Goal: Task Accomplishment & Management: Use online tool/utility

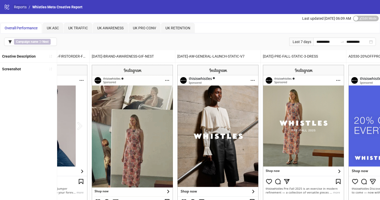
click at [19, 8] on link "Reports" at bounding box center [20, 7] width 15 height 6
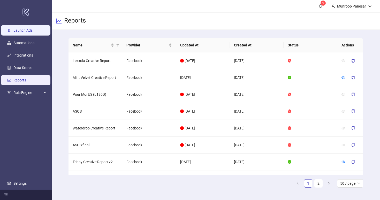
click at [32, 31] on link "Launch Ads" at bounding box center [22, 30] width 19 height 4
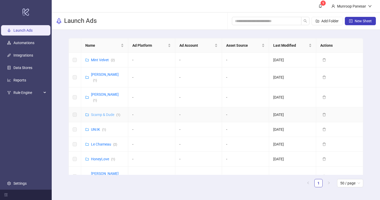
click at [111, 112] on link "Scamp & Dude ( 1 )" at bounding box center [105, 114] width 29 height 4
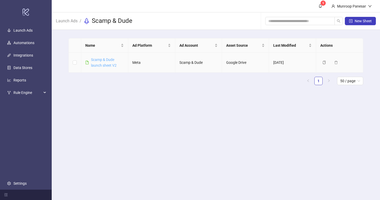
click at [104, 67] on link "Scamp & Dude launch sheet V2" at bounding box center [104, 62] width 26 height 10
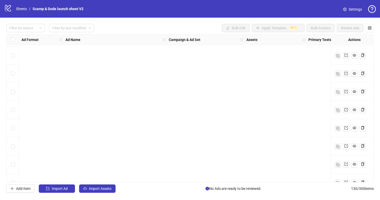
scroll to position [2220, 0]
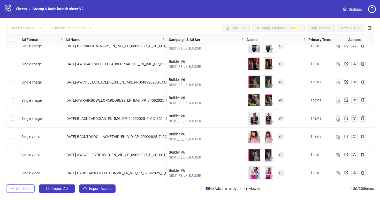
click at [30, 189] on span "Add Item" at bounding box center [23, 188] width 14 height 4
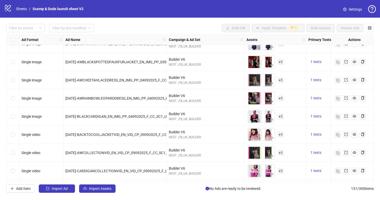
scroll to position [2238, 0]
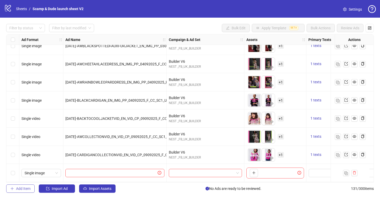
click at [28, 188] on span "Add Item" at bounding box center [23, 188] width 14 height 4
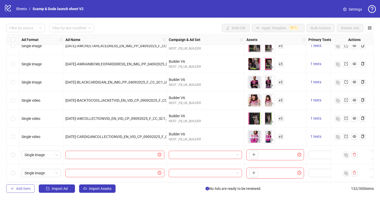
click at [29, 189] on span "Add Item" at bounding box center [23, 188] width 14 height 4
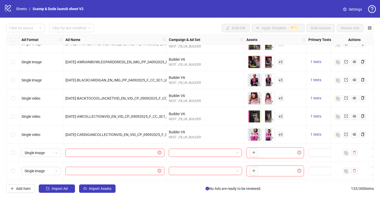
scroll to position [2275, 0]
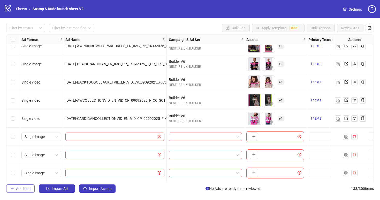
click at [31, 187] on button "Add Item" at bounding box center [20, 188] width 28 height 8
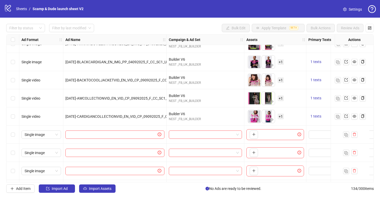
scroll to position [2293, 0]
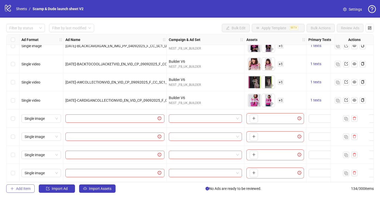
click at [30, 188] on span "Add Item" at bounding box center [23, 188] width 14 height 4
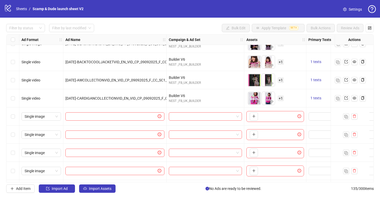
scroll to position [2311, 0]
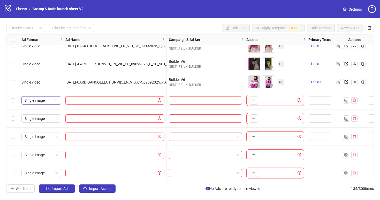
click at [54, 99] on span "Single image" at bounding box center [41, 100] width 33 height 8
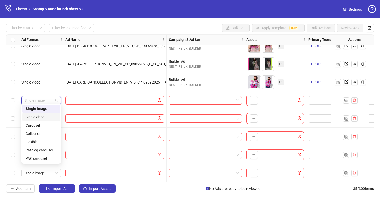
click at [47, 115] on div "Single video" at bounding box center [41, 117] width 31 height 6
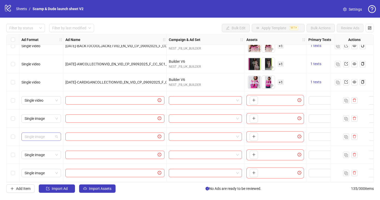
click at [51, 135] on span "Single image" at bounding box center [41, 137] width 33 height 8
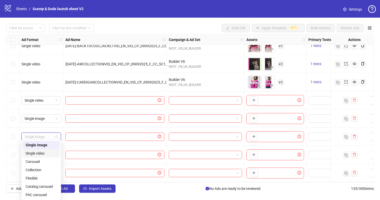
click at [51, 151] on div "Single video" at bounding box center [41, 153] width 31 height 6
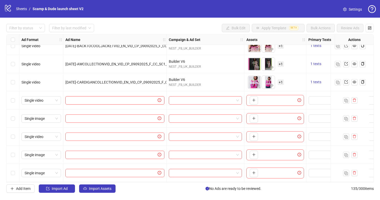
click at [94, 97] on input "text" at bounding box center [113, 100] width 88 height 6
paste input "**********"
type input "**********"
click at [137, 115] on input "text" at bounding box center [113, 118] width 88 height 6
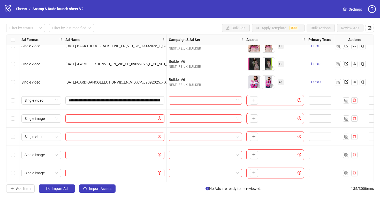
paste input "**********"
type input "**********"
click at [124, 137] on span at bounding box center [114, 136] width 99 height 8
paste input "**********"
type input "**********"
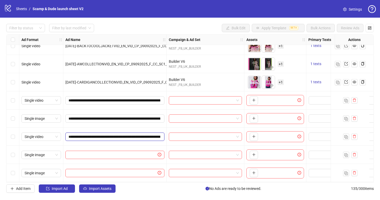
scroll to position [0, 55]
click at [130, 155] on input "text" at bounding box center [113, 155] width 88 height 6
paste input "**********"
type input "**********"
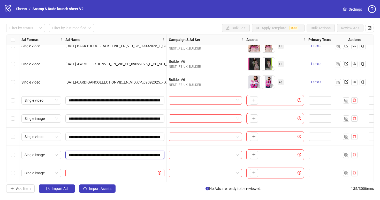
scroll to position [0, 69]
click at [143, 171] on input "text" at bounding box center [113, 173] width 88 height 6
paste input "**********"
type input "**********"
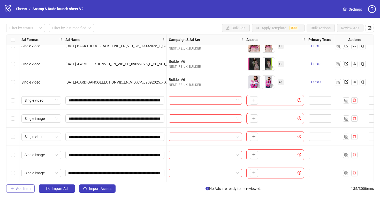
click at [32, 190] on button "Add Item" at bounding box center [20, 188] width 28 height 8
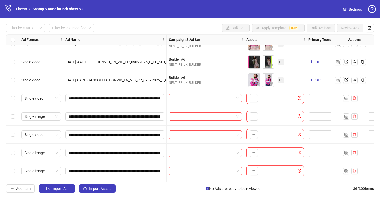
scroll to position [2329, 0]
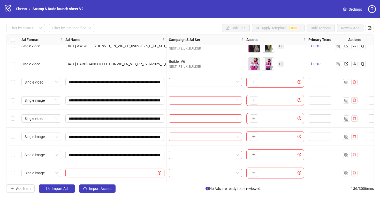
click at [123, 170] on input "text" at bounding box center [113, 173] width 88 height 6
paste input "**********"
type input "**********"
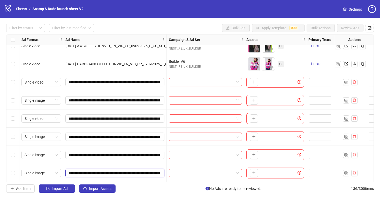
scroll to position [0, 69]
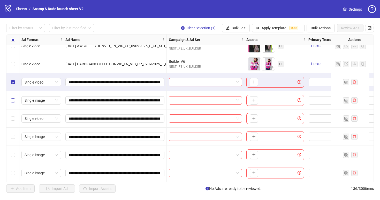
click at [13, 97] on label "Select row 132" at bounding box center [13, 100] width 4 height 6
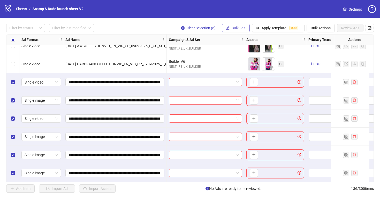
click at [237, 27] on span "Bulk Edit" at bounding box center [239, 28] width 14 height 4
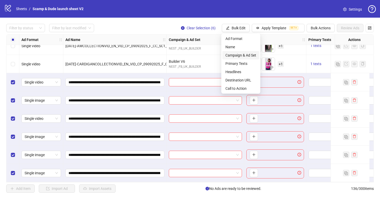
click at [235, 53] on span "Campaign & Ad Set" at bounding box center [241, 55] width 31 height 6
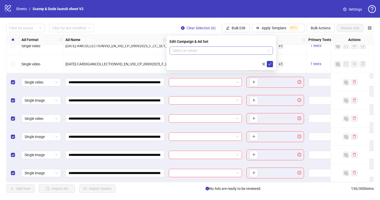
click at [207, 49] on input "search" at bounding box center [219, 51] width 93 height 8
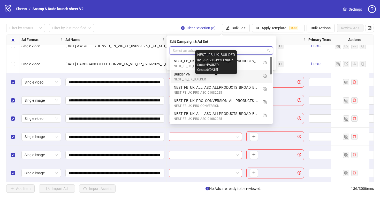
click at [201, 80] on div "NEST _FB_UK_BUILDER" at bounding box center [216, 79] width 85 height 5
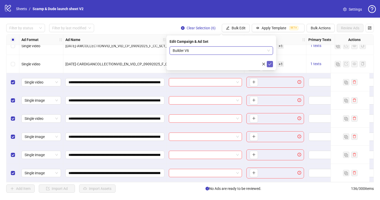
click at [269, 63] on icon "check" at bounding box center [270, 64] width 4 height 4
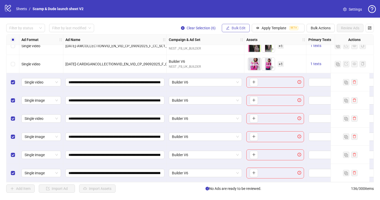
click at [243, 27] on span "Bulk Edit" at bounding box center [239, 28] width 14 height 4
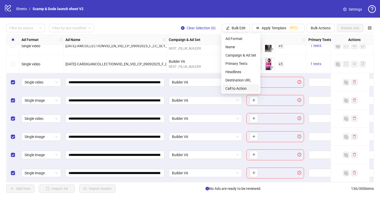
click at [239, 87] on span "Call to Action" at bounding box center [241, 88] width 31 height 6
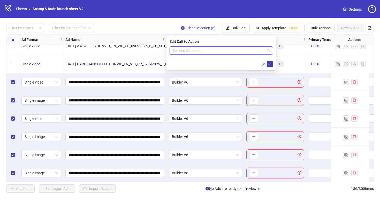
click at [220, 49] on input "search" at bounding box center [219, 51] width 93 height 8
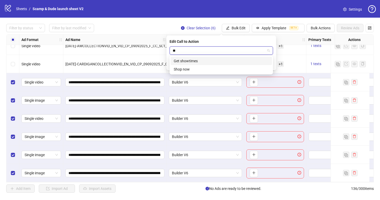
type input "*"
type input "****"
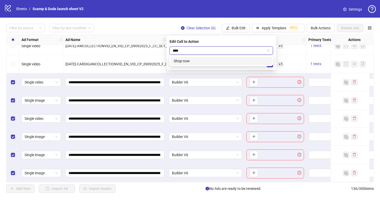
click at [219, 57] on div "Shop now" at bounding box center [221, 61] width 101 height 8
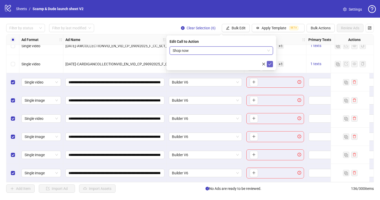
click at [271, 65] on icon "check" at bounding box center [270, 64] width 4 height 4
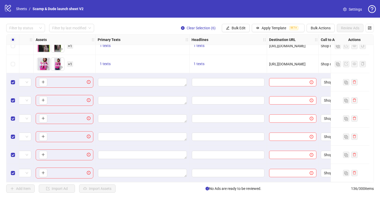
scroll to position [2329, 209]
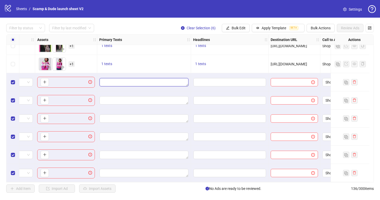
click at [157, 79] on textarea "Edit values" at bounding box center [144, 82] width 89 height 8
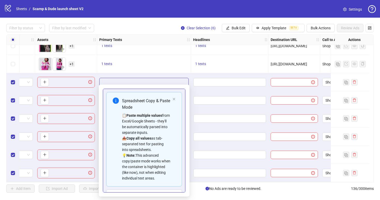
type textarea "**********"
click at [165, 64] on div "1 texts" at bounding box center [144, 64] width 90 height 6
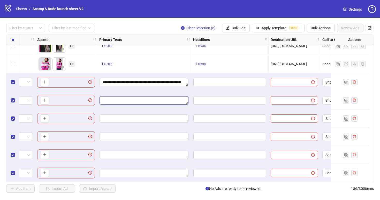
click at [149, 100] on textarea "Edit values" at bounding box center [144, 100] width 89 height 8
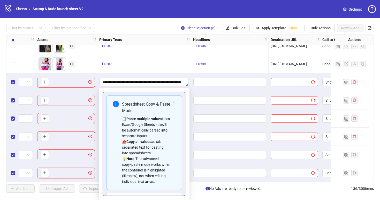
type textarea "**********"
click at [154, 62] on div "1 texts" at bounding box center [144, 64] width 90 height 6
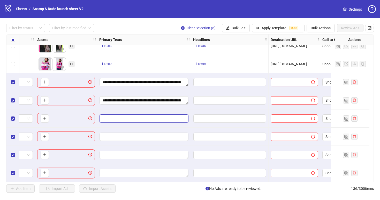
click at [174, 117] on textarea "Edit values" at bounding box center [144, 118] width 89 height 8
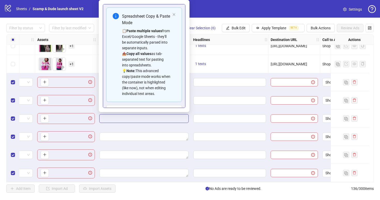
type textarea "**********"
click at [155, 132] on textarea "Edit values" at bounding box center [144, 136] width 89 height 8
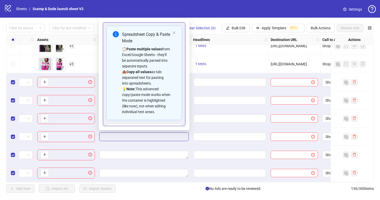
scroll to position [30, 0]
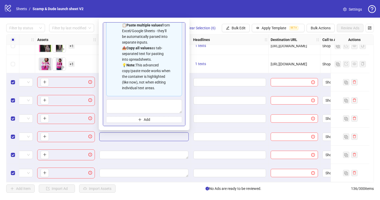
click at [148, 141] on div at bounding box center [144, 136] width 94 height 18
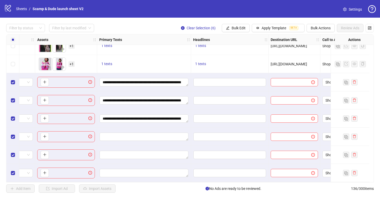
scroll to position [2329, 22]
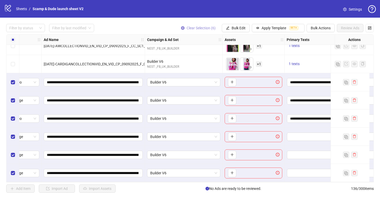
click at [181, 29] on icon "close-circle" at bounding box center [183, 28] width 4 height 4
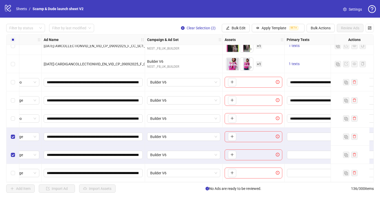
click at [15, 167] on div "Select row 136" at bounding box center [12, 173] width 13 height 18
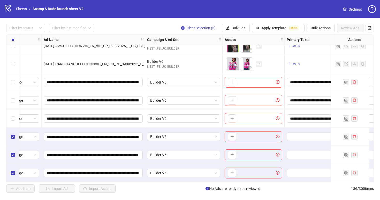
scroll to position [2329, 153]
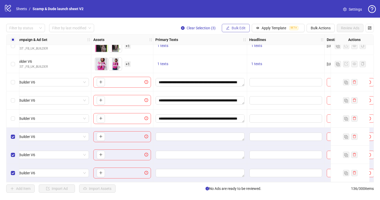
click at [234, 29] on span "Bulk Edit" at bounding box center [239, 28] width 14 height 4
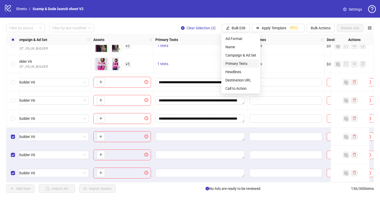
click at [248, 63] on span "Primary Texts" at bounding box center [241, 64] width 31 height 6
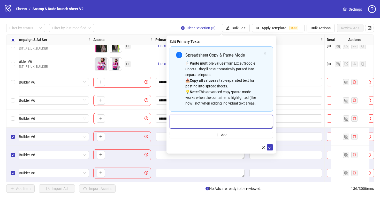
click at [208, 121] on textarea "Multi-text input container - paste or copy values" at bounding box center [222, 121] width 104 height 14
paste textarea "**********"
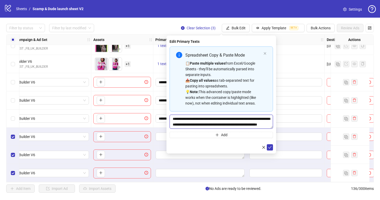
scroll to position [4, 0]
type textarea "**********"
click at [273, 148] on button "submit" at bounding box center [270, 147] width 6 height 6
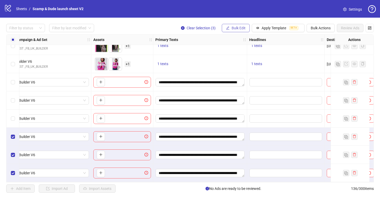
click at [229, 28] on icon "edit" at bounding box center [228, 28] width 4 height 4
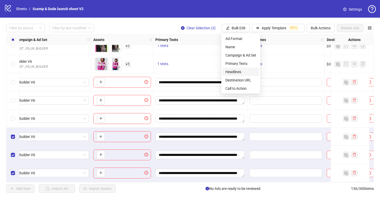
click at [246, 70] on span "Headlines" at bounding box center [241, 72] width 31 height 6
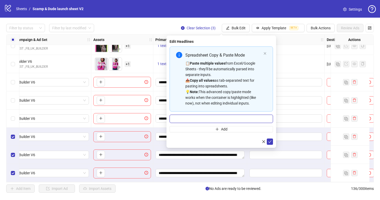
click at [231, 117] on input "Multi-input container - paste or copy values" at bounding box center [222, 118] width 104 height 8
paste input "**********"
type input "**********"
click at [267, 142] on button "submit" at bounding box center [270, 141] width 6 height 6
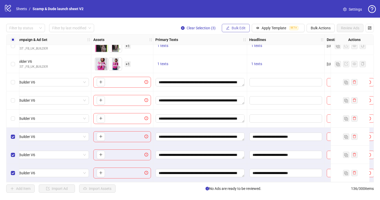
click at [241, 27] on span "Bulk Edit" at bounding box center [239, 28] width 14 height 4
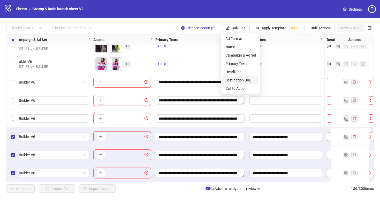
click at [247, 79] on span "Destination URL" at bounding box center [241, 80] width 31 height 6
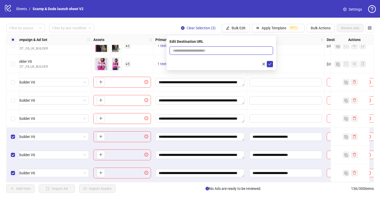
click at [242, 50] on input "text" at bounding box center [219, 51] width 93 height 6
paste input "**********"
type input "**********"
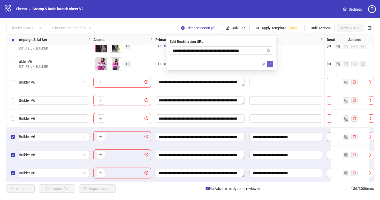
click at [272, 64] on button "submit" at bounding box center [270, 64] width 6 height 6
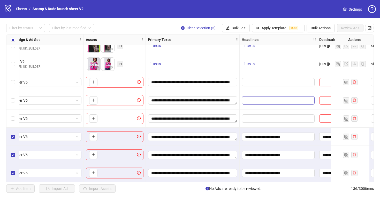
scroll to position [2329, 0]
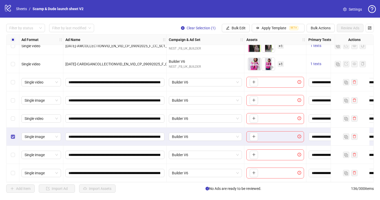
click at [12, 136] on label "Select row 134" at bounding box center [13, 137] width 4 height 6
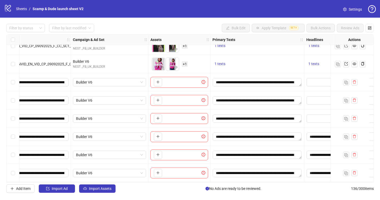
scroll to position [2329, 209]
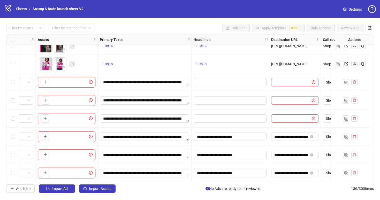
click at [13, 84] on div "Select row 131" at bounding box center [12, 82] width 13 height 18
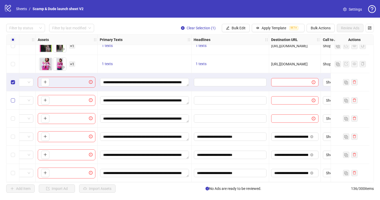
click at [13, 100] on label "Select row 132" at bounding box center [13, 100] width 4 height 6
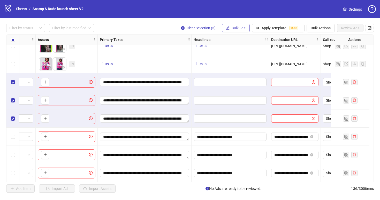
click at [234, 31] on button "Bulk Edit" at bounding box center [236, 28] width 28 height 8
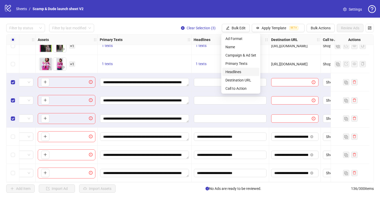
click at [242, 71] on span "Headlines" at bounding box center [241, 72] width 31 height 6
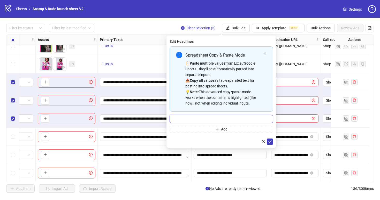
click at [207, 115] on input "Multi-input container - paste or copy values" at bounding box center [222, 118] width 104 height 8
paste input "**********"
type input "**********"
click at [269, 140] on icon "check" at bounding box center [270, 141] width 4 height 4
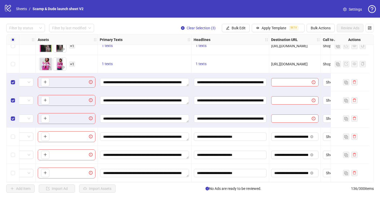
scroll to position [0, 16]
click at [304, 79] on input "text" at bounding box center [290, 82] width 30 height 6
paste input "**********"
type input "**********"
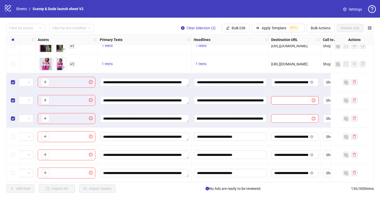
click at [299, 97] on input "text" at bounding box center [290, 100] width 30 height 6
paste input "**********"
type input "**********"
click at [295, 114] on span at bounding box center [294, 118] width 47 height 8
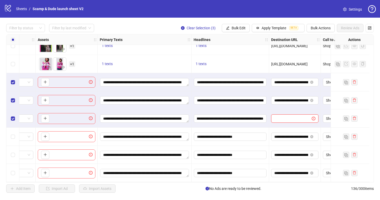
paste input "**********"
type input "**********"
click at [295, 107] on div "**********" at bounding box center [295, 100] width 52 height 18
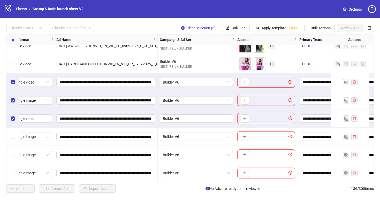
scroll to position [2329, 10]
click at [244, 80] on icon "plus" at bounding box center [244, 81] width 0 height 3
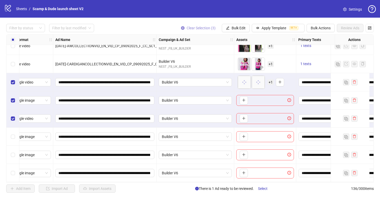
click at [182, 27] on icon "close-circle" at bounding box center [183, 28] width 4 height 4
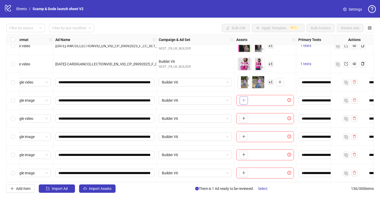
click at [244, 96] on button "button" at bounding box center [244, 100] width 8 height 8
click at [268, 97] on span "+ 1" at bounding box center [271, 100] width 6 height 6
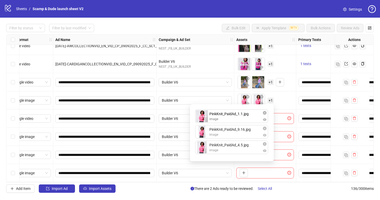
drag, startPoint x: 227, startPoint y: 148, endPoint x: 227, endPoint y: 116, distance: 32.1
click at [227, 116] on div "PinkKnit_PaidAd_9.16.jpg image PinkKnit_PaidAd_4.5.jpg image PinkKnit_PaidAd_1.…" at bounding box center [232, 132] width 78 height 51
click at [280, 81] on icon "plus" at bounding box center [280, 82] width 4 height 4
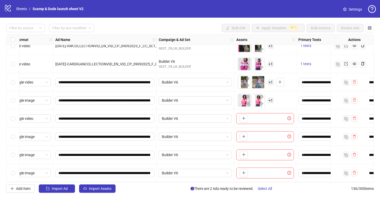
click at [271, 79] on span "+ 1" at bounding box center [271, 82] width 6 height 6
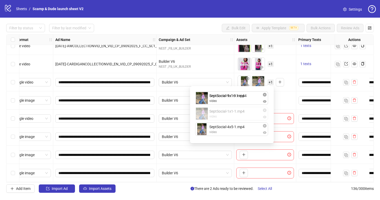
drag, startPoint x: 239, startPoint y: 112, endPoint x: 239, endPoint y: 100, distance: 12.2
click at [239, 100] on div "SeptSocial-9x16-1.mp4 video SeptSocial-1x1-1.mp4 video SeptSocial-4x5-1.mp4 vid…" at bounding box center [232, 114] width 78 height 51
click at [289, 98] on div "To pick up a draggable item, press the space bar. While dragging, use the arrow…" at bounding box center [266, 100] width 58 height 16
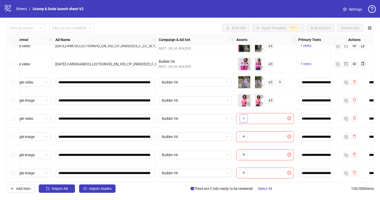
click at [247, 115] on button "button" at bounding box center [244, 118] width 8 height 8
click at [243, 134] on icon "plus" at bounding box center [244, 136] width 4 height 4
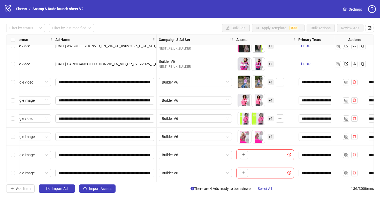
click at [271, 135] on span "+ 1" at bounding box center [271, 137] width 6 height 6
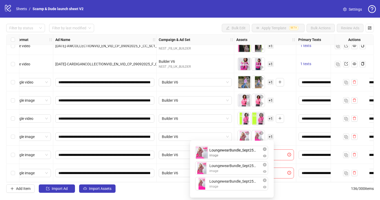
drag, startPoint x: 231, startPoint y: 181, endPoint x: 230, endPoint y: 154, distance: 27.2
click at [230, 154] on div "LoungewearBundle_Sept25_PA_4.5_5.jpg image LoungewearBundle_Sept25_PA_9.16_5.jp…" at bounding box center [232, 168] width 78 height 51
drag, startPoint x: 230, startPoint y: 188, endPoint x: 230, endPoint y: 175, distance: 13.7
click at [230, 175] on div "LoungewearBundle_Sept25_PA_1.1_5.jpg image LoungewearBundle_Sept25_PA_4.5_5.jpg…" at bounding box center [232, 168] width 78 height 51
click at [276, 142] on div "To pick up a draggable item, press the space bar. While dragging, use the arrow…" at bounding box center [266, 136] width 58 height 16
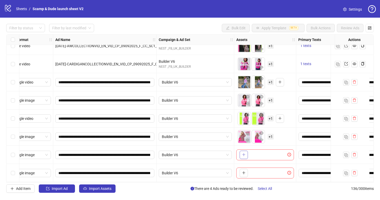
click at [245, 154] on icon "plus" at bounding box center [243, 154] width 3 height 0
click at [272, 152] on span "+ 1" at bounding box center [271, 155] width 6 height 6
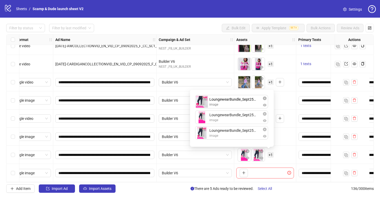
drag, startPoint x: 219, startPoint y: 136, endPoint x: 219, endPoint y: 102, distance: 33.9
click at [219, 102] on div "LoungewearBundle_Sept25_PA_9.16_12.jpg image LoungewearBundle_Sept25_PA_4.5_12.…" at bounding box center [232, 118] width 78 height 51
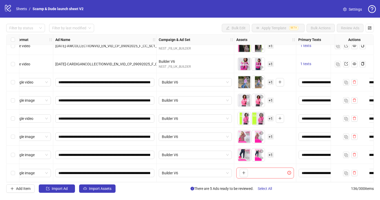
click at [287, 159] on div "To pick up a draggable item, press the space bar. While dragging, use the arrow…" at bounding box center [266, 154] width 58 height 16
click at [247, 168] on button "button" at bounding box center [244, 172] width 8 height 8
click at [272, 170] on span "+ 1" at bounding box center [271, 173] width 6 height 6
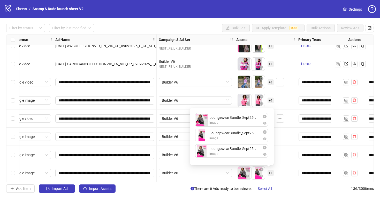
click at [278, 171] on div "To pick up a draggable item, press the space bar. While dragging, use the arrow…" at bounding box center [266, 173] width 58 height 16
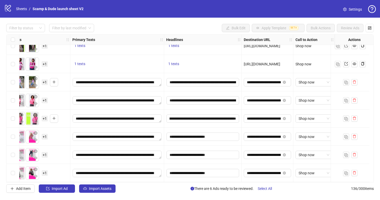
scroll to position [2329, 0]
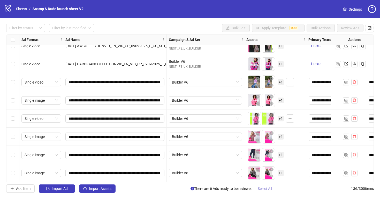
click at [266, 188] on span "Select All" at bounding box center [265, 188] width 14 height 4
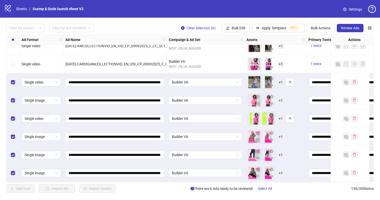
drag, startPoint x: 182, startPoint y: 27, endPoint x: 182, endPoint y: 88, distance: 60.8
click at [182, 27] on icon "close-circle" at bounding box center [183, 28] width 4 height 4
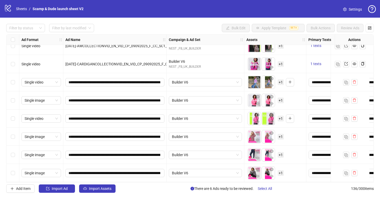
click at [10, 171] on div "Select row 136" at bounding box center [12, 173] width 13 height 18
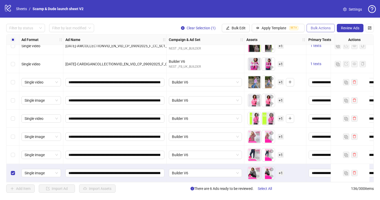
click at [322, 27] on span "Bulk Actions" at bounding box center [321, 28] width 20 height 4
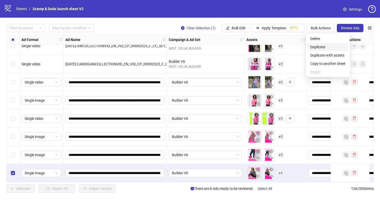
click at [324, 47] on span "Duplicate" at bounding box center [328, 47] width 35 height 6
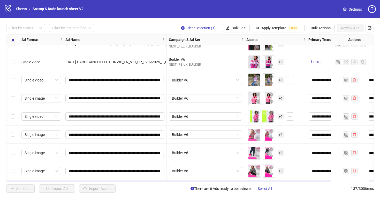
scroll to position [2347, 0]
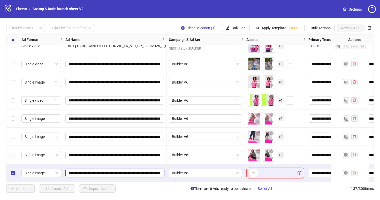
click at [147, 170] on input "**********" at bounding box center [115, 173] width 92 height 6
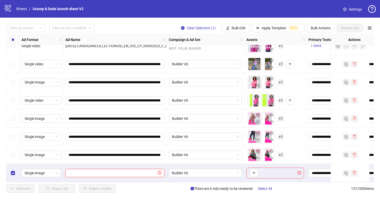
click at [123, 170] on input "text" at bounding box center [113, 173] width 88 height 6
paste input "**********"
type input "**********"
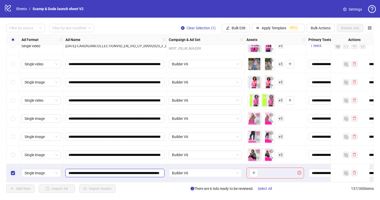
scroll to position [0, 56]
click at [41, 171] on span "Single image" at bounding box center [41, 173] width 33 height 8
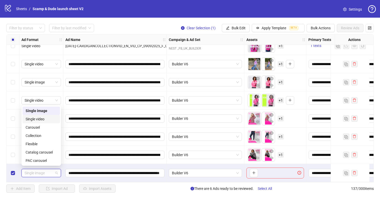
click at [46, 120] on div "Single video" at bounding box center [41, 119] width 31 height 6
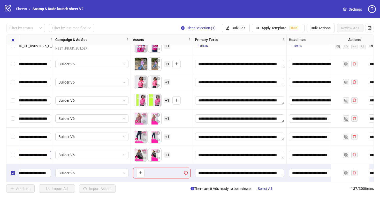
scroll to position [2347, 116]
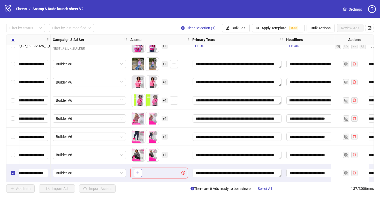
click at [140, 170] on button "button" at bounding box center [138, 172] width 8 height 8
click at [163, 171] on span "+ 1" at bounding box center [165, 173] width 6 height 6
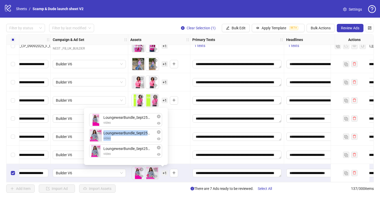
drag, startPoint x: 126, startPoint y: 142, endPoint x: 127, endPoint y: 131, distance: 11.1
click at [127, 129] on li "LoungewearBundle_Sept25_PA_1.1_MUSIC.mp4 video" at bounding box center [125, 136] width 73 height 16
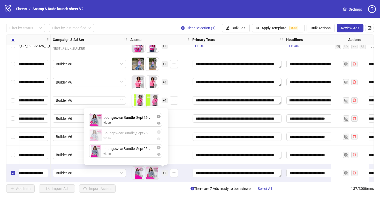
drag, startPoint x: 127, startPoint y: 136, endPoint x: 128, endPoint y: 122, distance: 14.0
click at [128, 122] on div "LoungewearBundle_Sept25_PA_9.16_MUSIC.mp4 video LoungewearBundle_Sept25_PA_1.1_…" at bounding box center [126, 136] width 78 height 51
click at [181, 165] on div "To pick up a draggable item, press the space bar. While dragging, use the arrow…" at bounding box center [159, 173] width 58 height 16
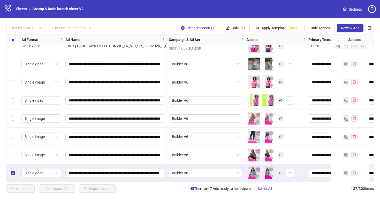
scroll to position [2347, 240]
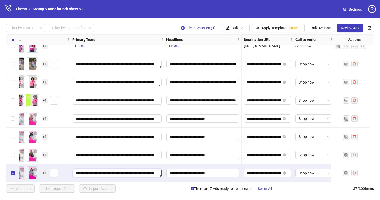
click at [123, 171] on textarea "**********" at bounding box center [117, 172] width 89 height 8
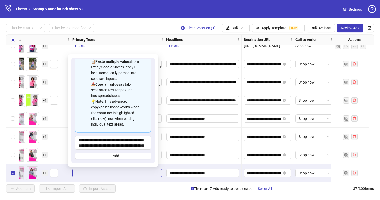
scroll to position [11, 0]
click at [128, 179] on div "**********" at bounding box center [117, 173] width 94 height 18
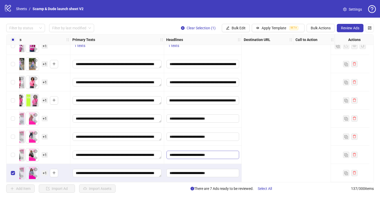
scroll to position [2347, 0]
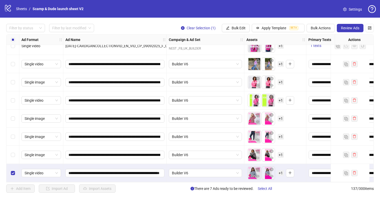
click at [10, 170] on div "Select row 137" at bounding box center [12, 173] width 13 height 18
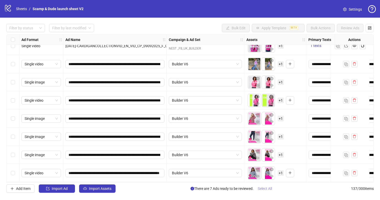
click at [266, 187] on span "Select All" at bounding box center [265, 188] width 14 height 4
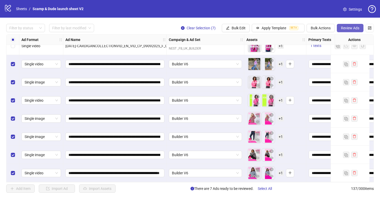
click at [356, 31] on button "Review Ads" at bounding box center [350, 28] width 27 height 8
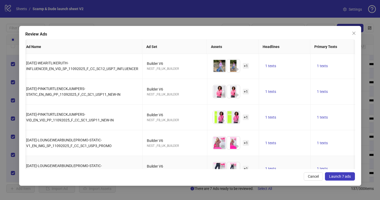
scroll to position [0, 4]
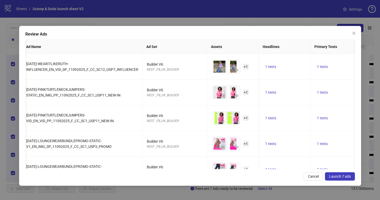
click at [353, 33] on icon "close" at bounding box center [354, 33] width 4 height 4
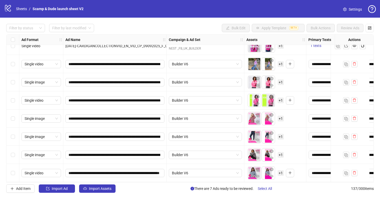
click at [283, 99] on span "+ 1" at bounding box center [281, 100] width 6 height 6
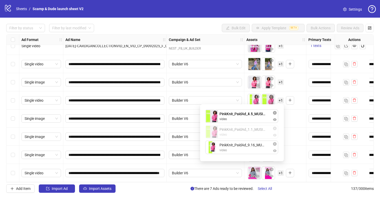
drag, startPoint x: 242, startPoint y: 133, endPoint x: 242, endPoint y: 112, distance: 20.2
click at [242, 112] on div "PinkKnit_PaidAd_4.5_MUSIC.mp4 video PinkKnit_PaidAd_1.1_MUSIC.mp4 video PinkKni…" at bounding box center [242, 132] width 78 height 51
drag, startPoint x: 244, startPoint y: 148, endPoint x: 244, endPoint y: 134, distance: 13.5
click at [244, 134] on div "PinkKnit_PaidAd_1.1_MUSIC.mp4 video PinkKnit_PaidAd_4.5_MUSIC.mp4 video PinkKni…" at bounding box center [242, 132] width 78 height 51
click at [293, 123] on div "To pick up a draggable item, press the space bar. While dragging, use the arrow…" at bounding box center [276, 118] width 58 height 16
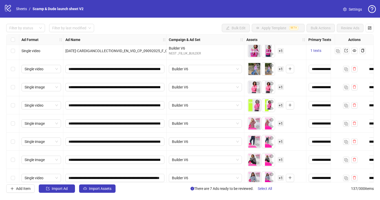
scroll to position [2338, 0]
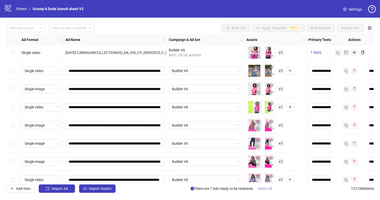
click at [268, 189] on span "Select All" at bounding box center [265, 188] width 14 height 4
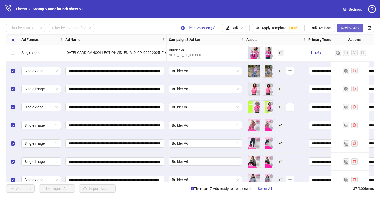
click at [350, 27] on span "Review Ads" at bounding box center [350, 28] width 18 height 4
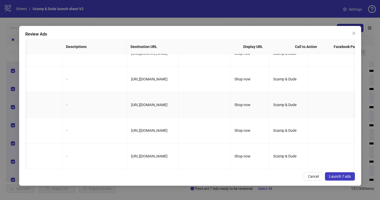
scroll to position [0, 0]
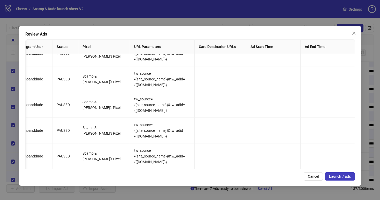
click at [337, 175] on span "Launch 7 ads" at bounding box center [340, 176] width 22 height 4
